Goal: Task Accomplishment & Management: Use online tool/utility

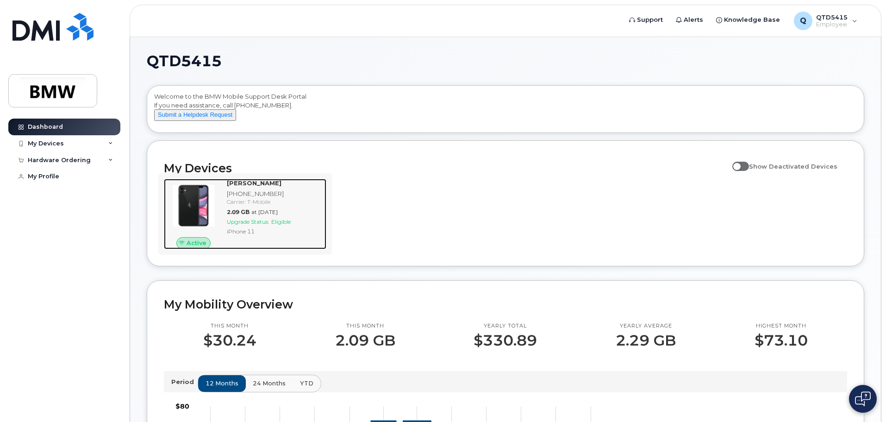
click at [248, 225] on span "Upgrade Status:" at bounding box center [248, 221] width 43 height 7
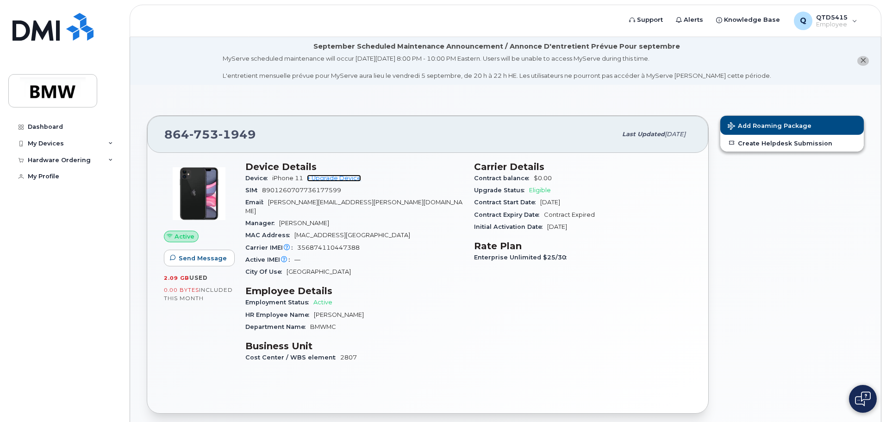
click at [343, 177] on link "+ Upgrade Device" at bounding box center [334, 178] width 54 height 7
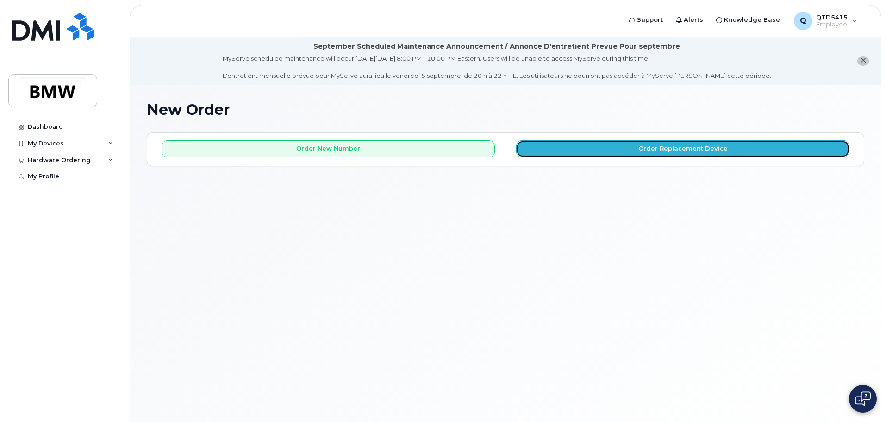
click at [663, 151] on button "Order Replacement Device" at bounding box center [682, 148] width 333 height 17
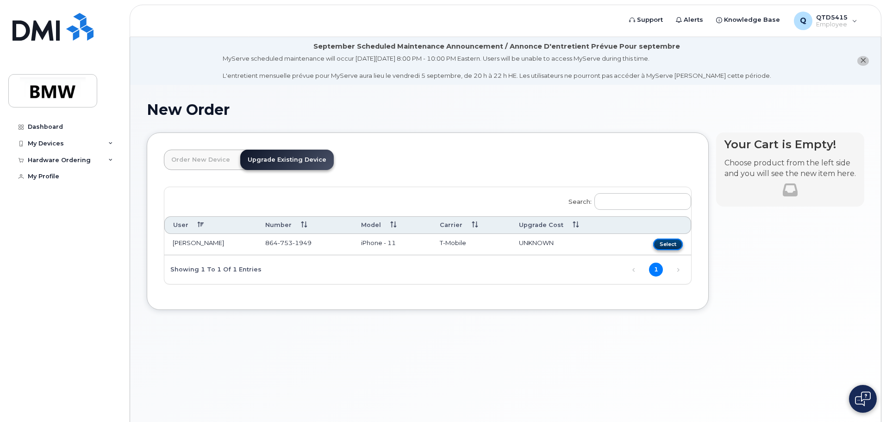
click at [668, 245] on button "Select" at bounding box center [668, 244] width 30 height 12
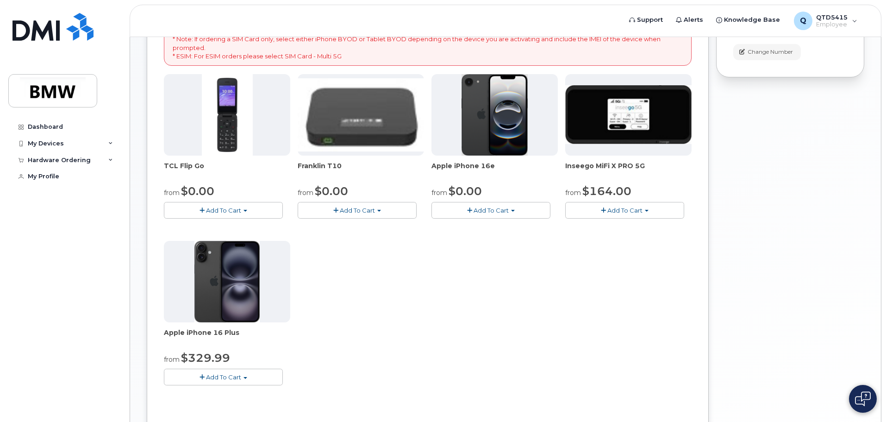
scroll to position [232, 0]
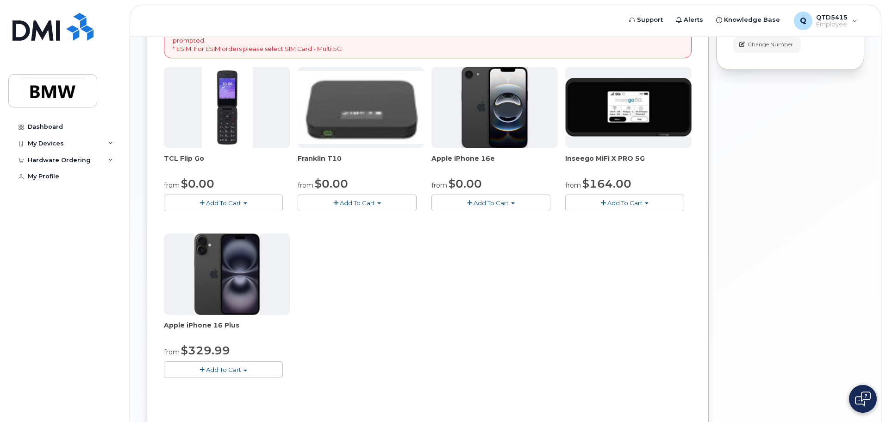
click at [505, 115] on img at bounding box center [495, 107] width 67 height 81
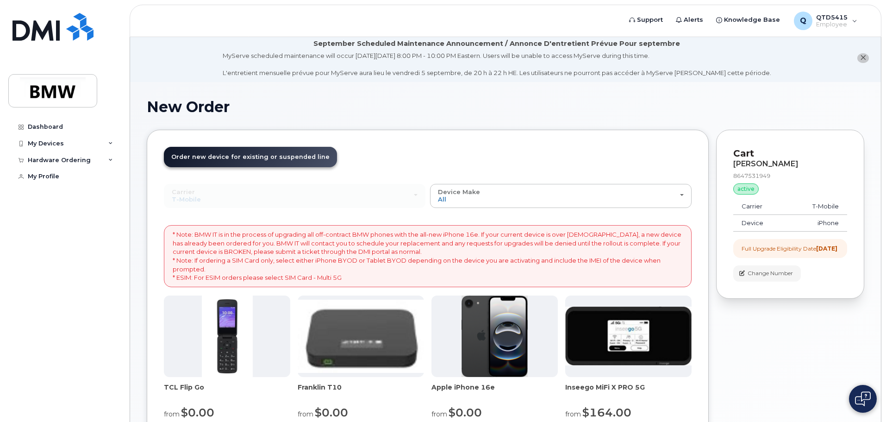
scroll to position [0, 0]
